Goal: Transaction & Acquisition: Purchase product/service

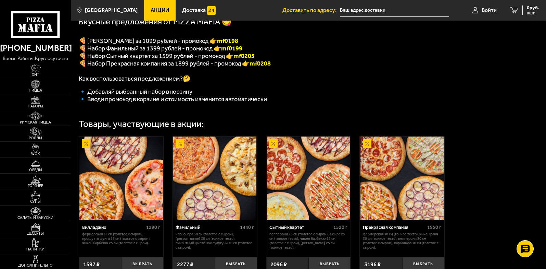
scroll to position [225, 0]
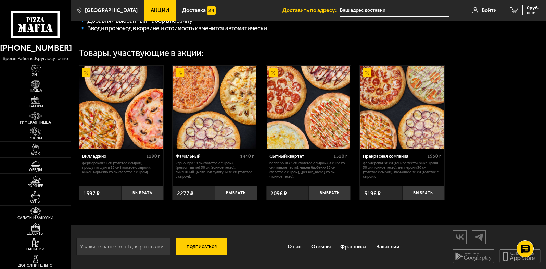
click at [116, 118] on img at bounding box center [120, 106] width 83 height 83
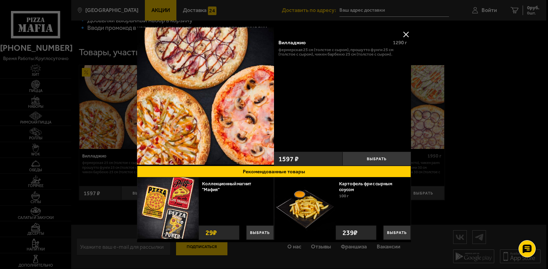
click at [404, 34] on button at bounding box center [406, 34] width 10 height 10
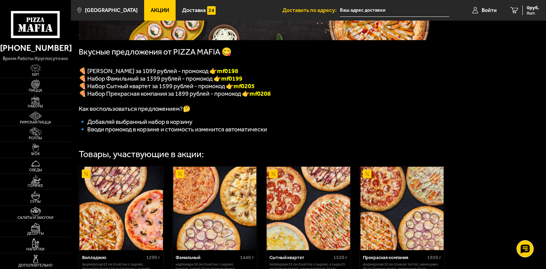
scroll to position [103, 0]
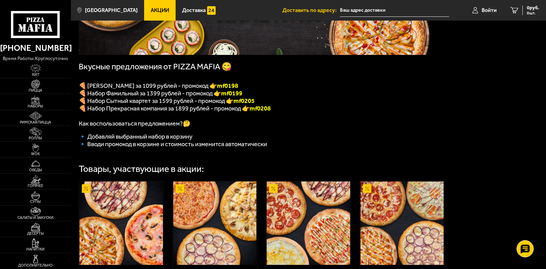
click at [128, 234] on img at bounding box center [120, 222] width 83 height 83
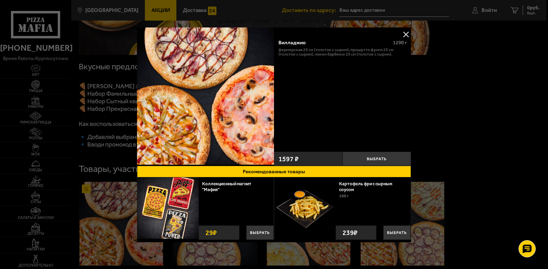
click at [406, 34] on button at bounding box center [406, 34] width 10 height 10
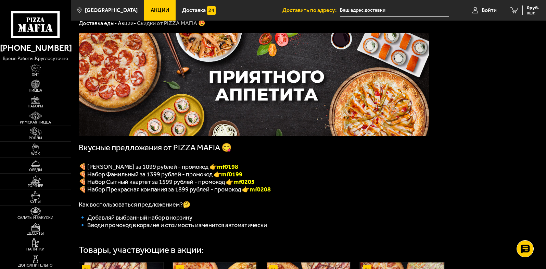
scroll to position [0, 0]
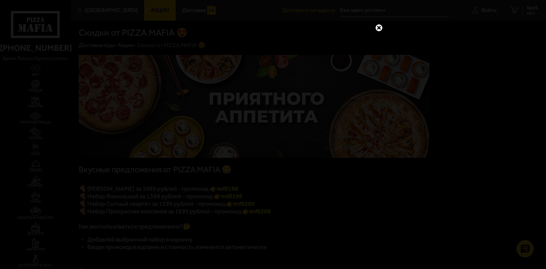
click at [379, 29] on link at bounding box center [379, 27] width 9 height 9
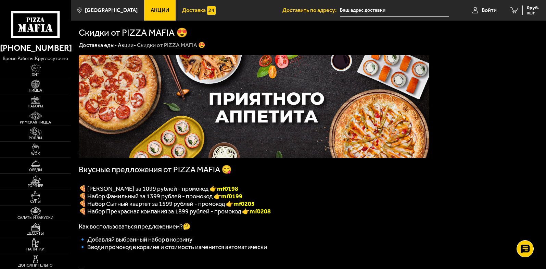
click at [182, 11] on span "Доставка" at bounding box center [194, 10] width 24 height 5
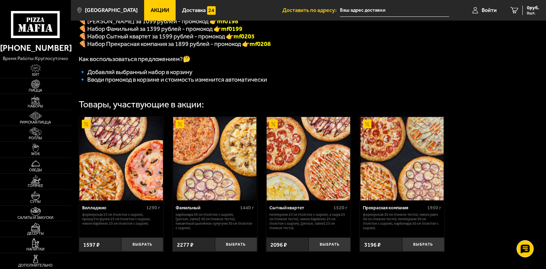
scroll to position [156, 0]
